Goal: Navigation & Orientation: Find specific page/section

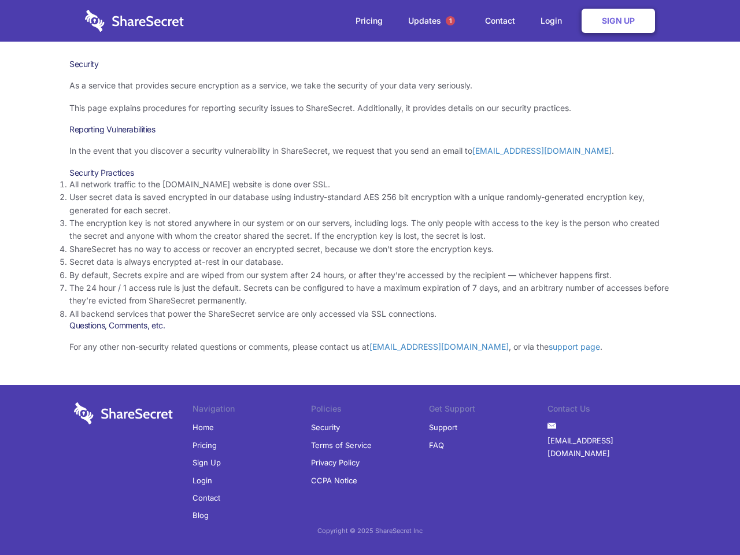
click at [370, 278] on li "By default, Secrets expire and are wiped from our system after 24 hours, or aft…" at bounding box center [369, 275] width 601 height 13
click at [450, 21] on span "1" at bounding box center [450, 20] width 9 height 9
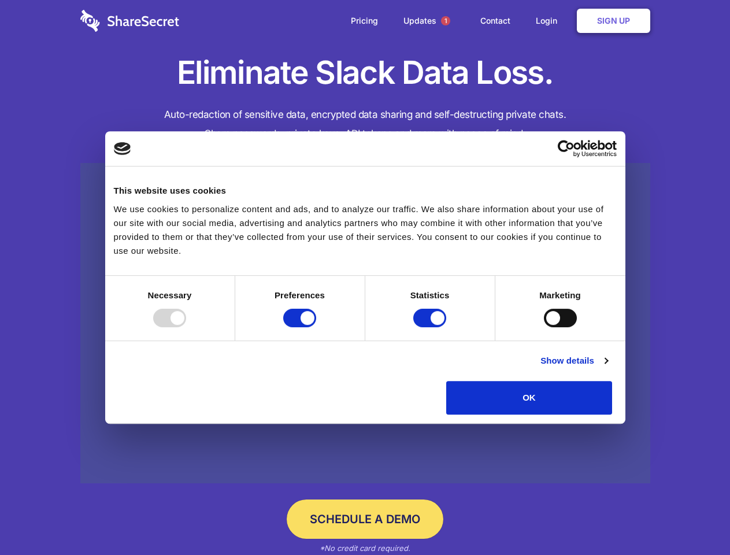
click at [186, 327] on div at bounding box center [169, 318] width 33 height 19
click at [316, 327] on input "Preferences" at bounding box center [299, 318] width 33 height 19
checkbox input "false"
click at [431, 327] on input "Statistics" at bounding box center [429, 318] width 33 height 19
checkbox input "false"
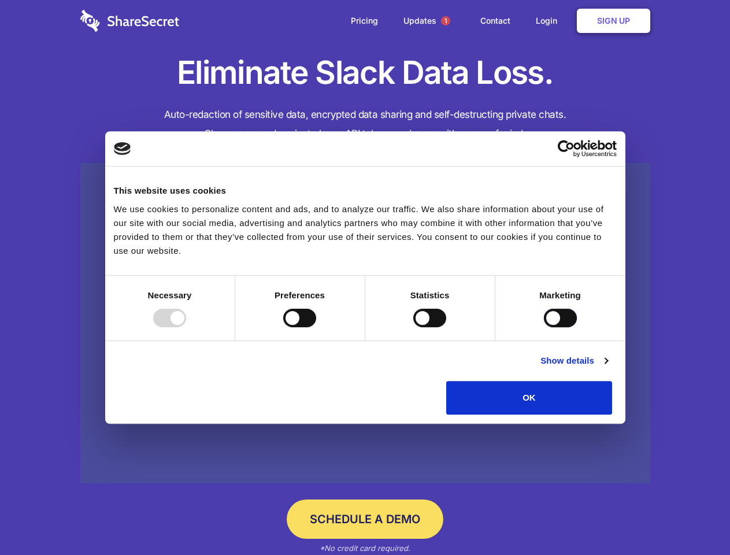
click at [544, 327] on input "Marketing" at bounding box center [560, 318] width 33 height 19
checkbox input "true"
click at [608, 368] on link "Show details" at bounding box center [574, 361] width 67 height 14
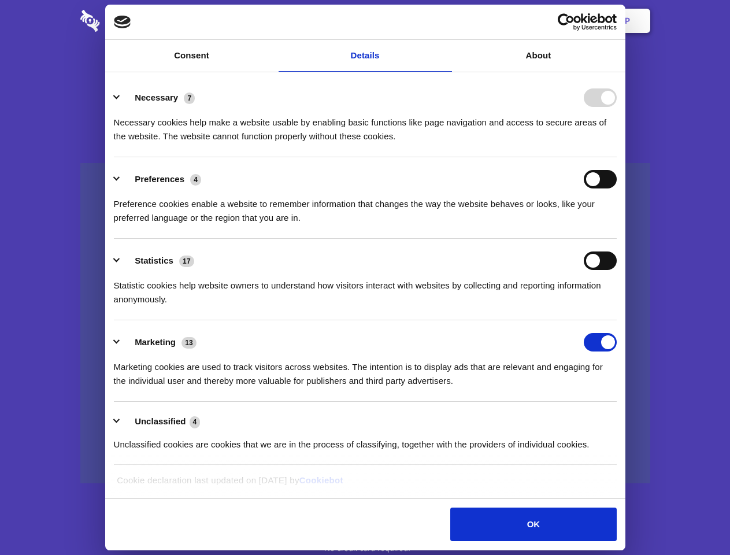
click at [617, 157] on li "Necessary 7 Necessary cookies help make a website usable by enabling basic func…" at bounding box center [365, 117] width 503 height 82
click at [445, 21] on span "1" at bounding box center [445, 20] width 9 height 9
